Goal: Check status: Check status

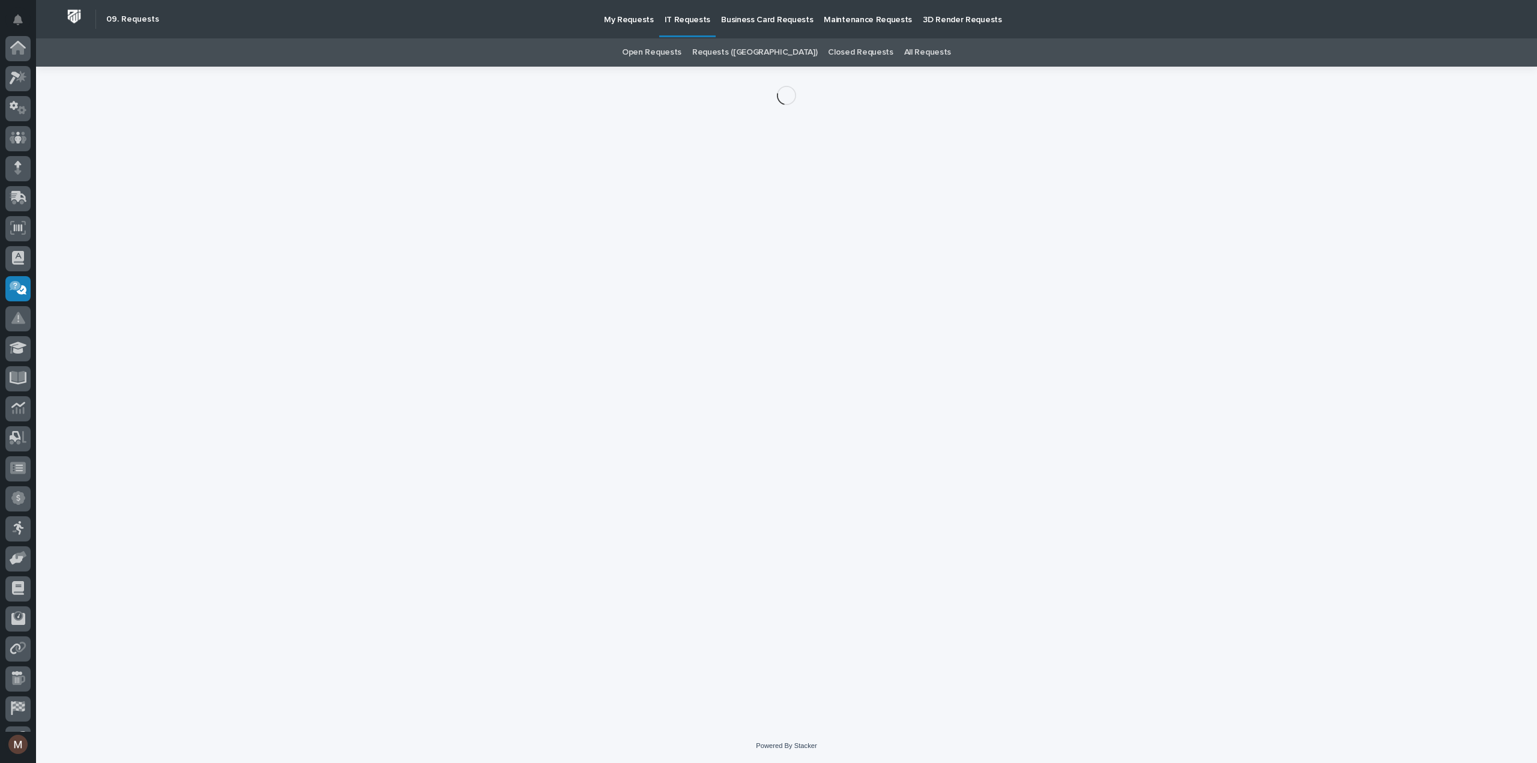
scroll to position [84, 0]
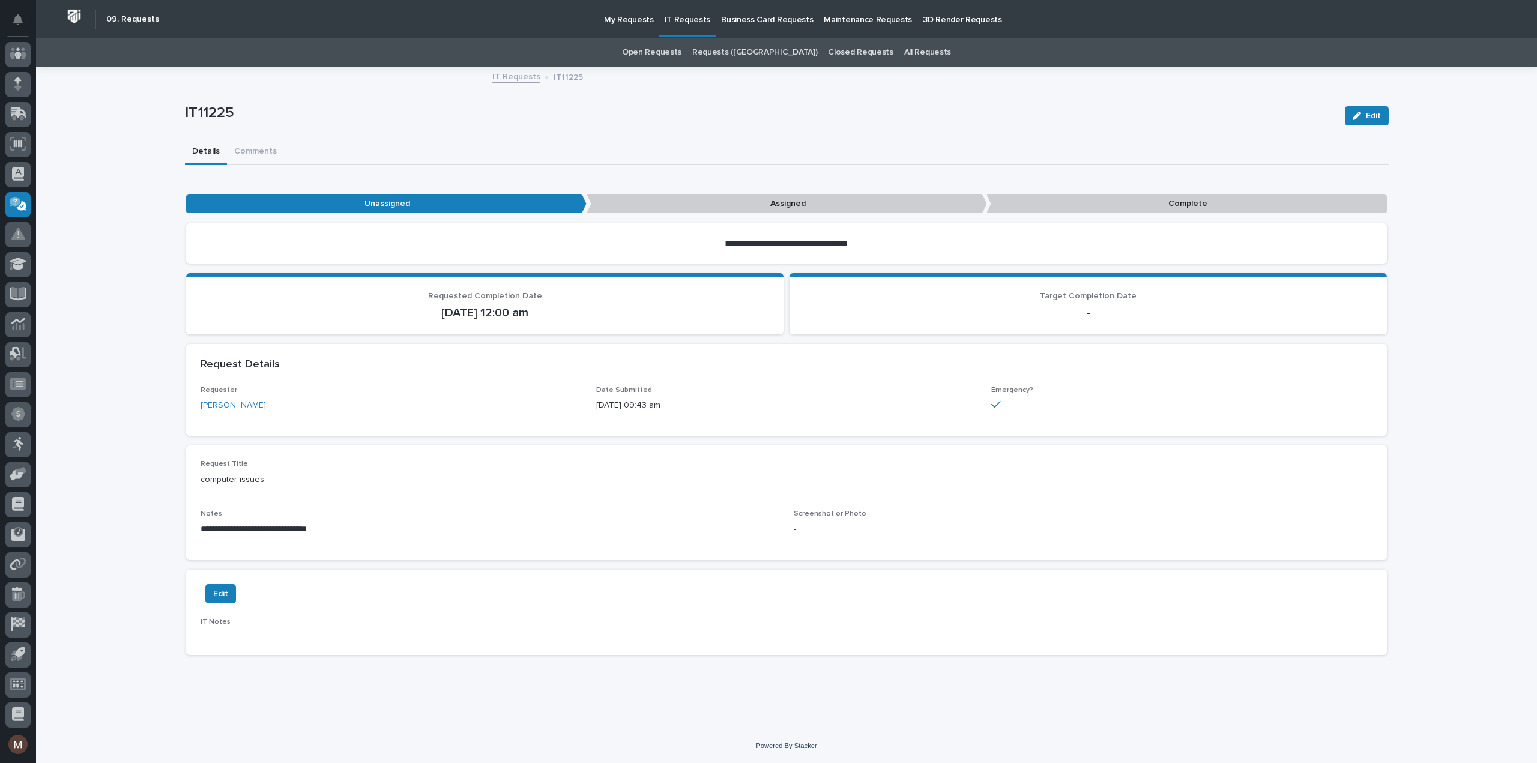
click at [649, 129] on div "IT11225 Edit" at bounding box center [787, 116] width 1204 height 48
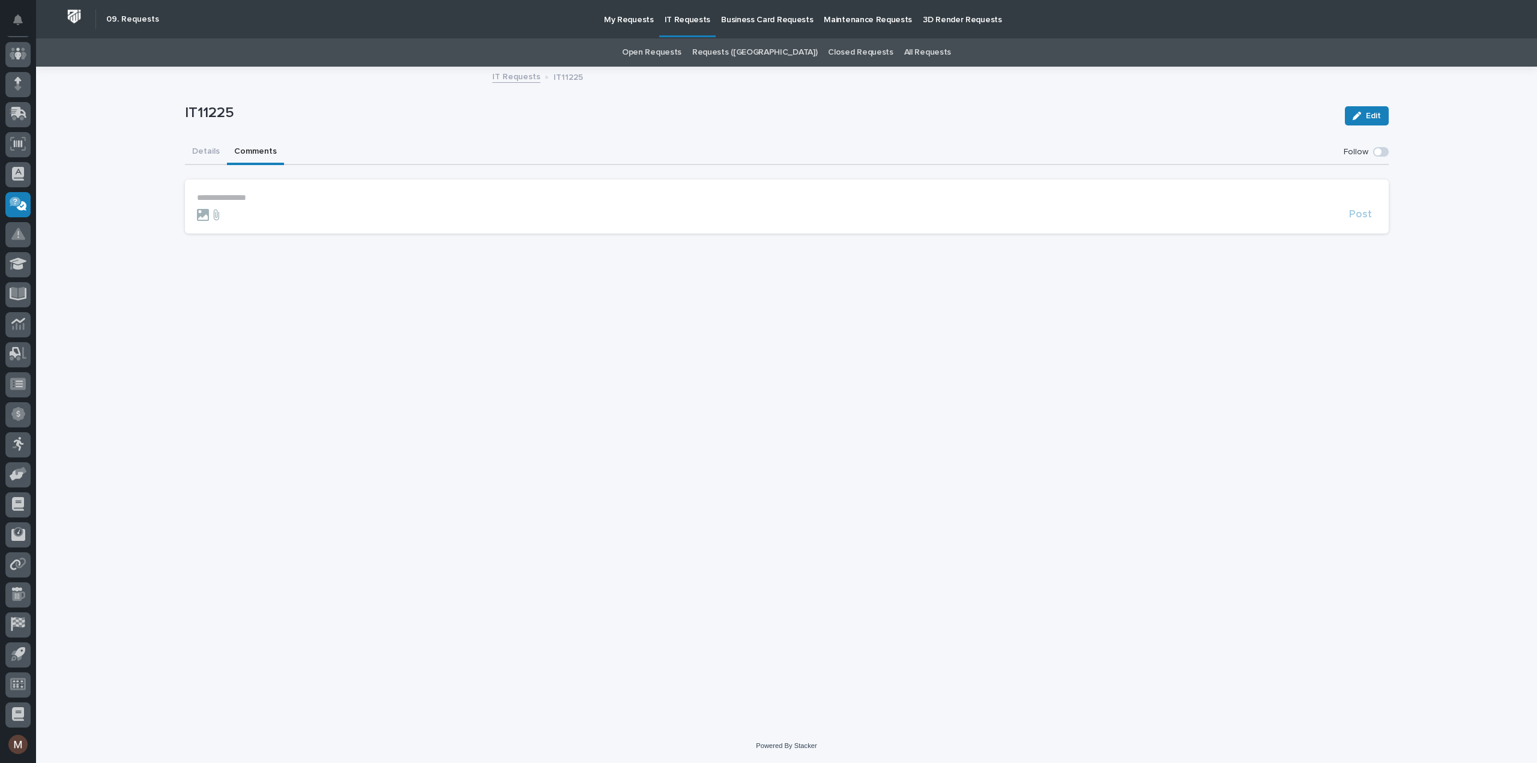
click at [267, 151] on button "Comments" at bounding box center [255, 152] width 57 height 25
click at [206, 150] on button "Details" at bounding box center [206, 152] width 42 height 25
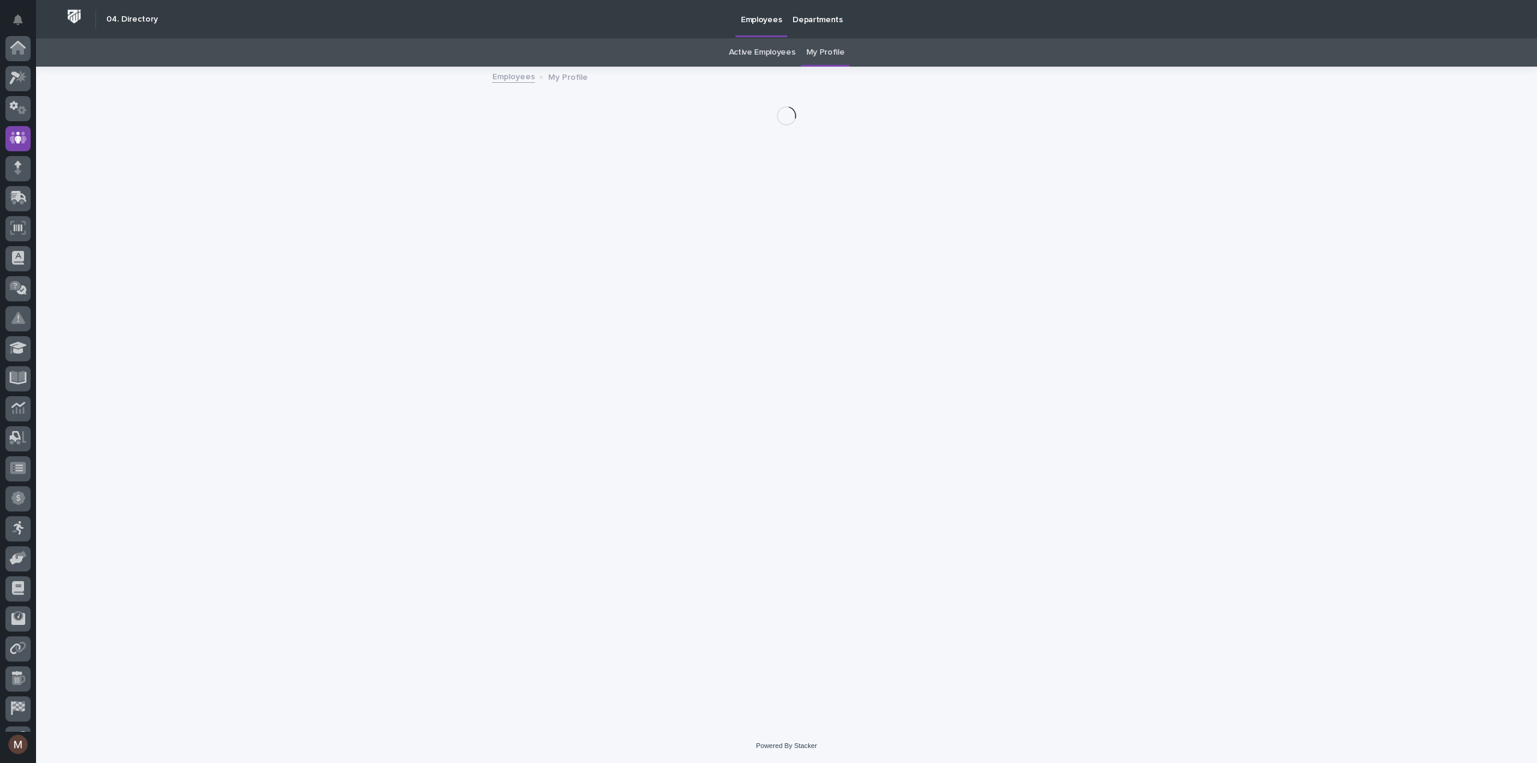
scroll to position [84, 0]
